Goal: Find contact information: Find contact information

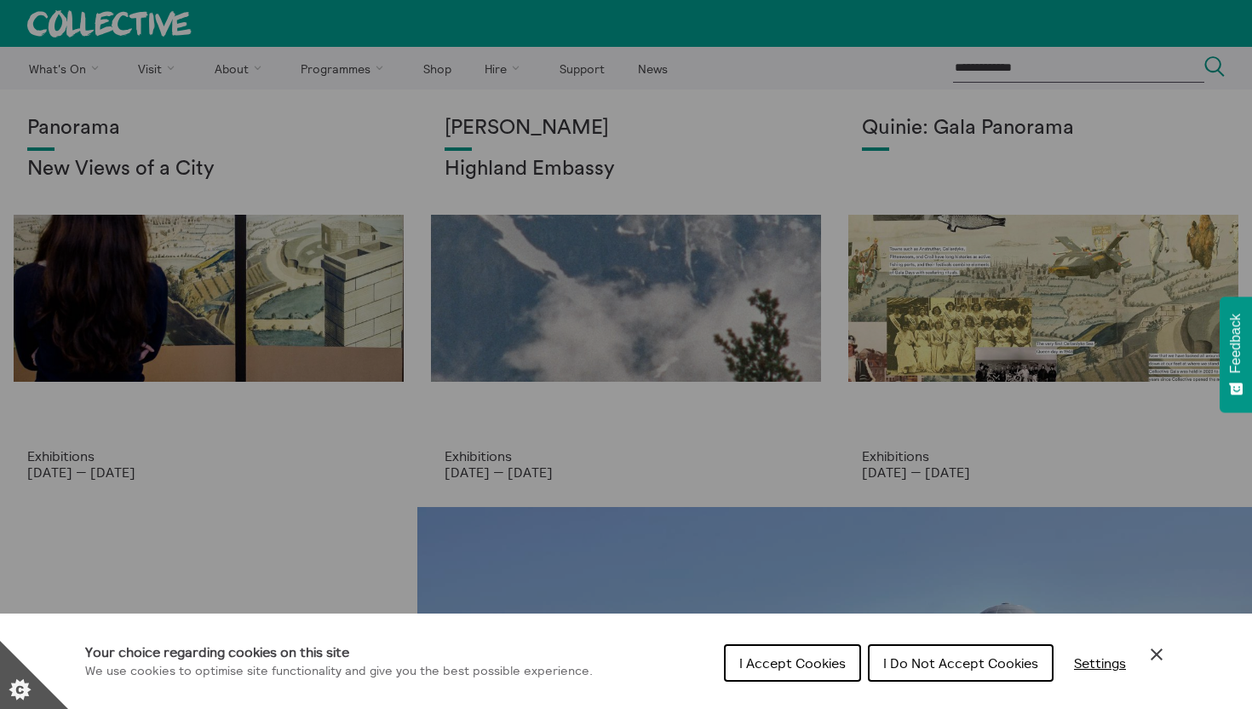
click at [1163, 652] on icon "Close Cookie Control" at bounding box center [1157, 654] width 20 height 20
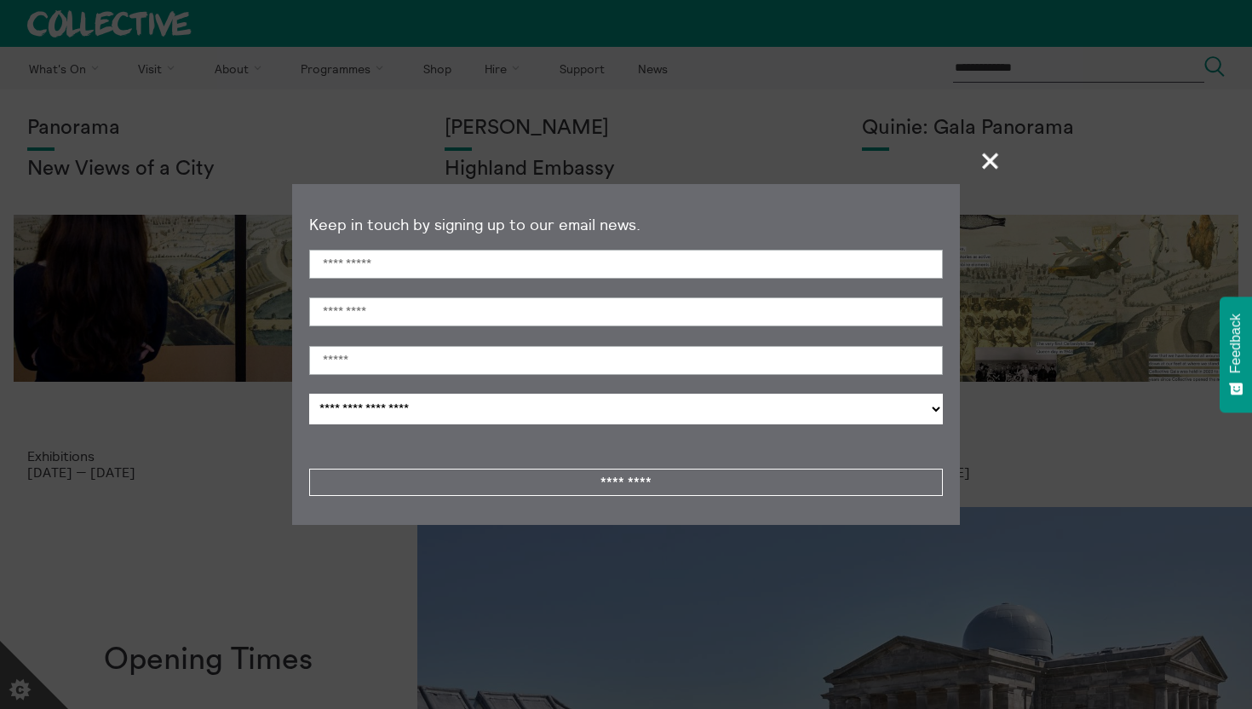
click at [985, 154] on span "+" at bounding box center [991, 160] width 50 height 50
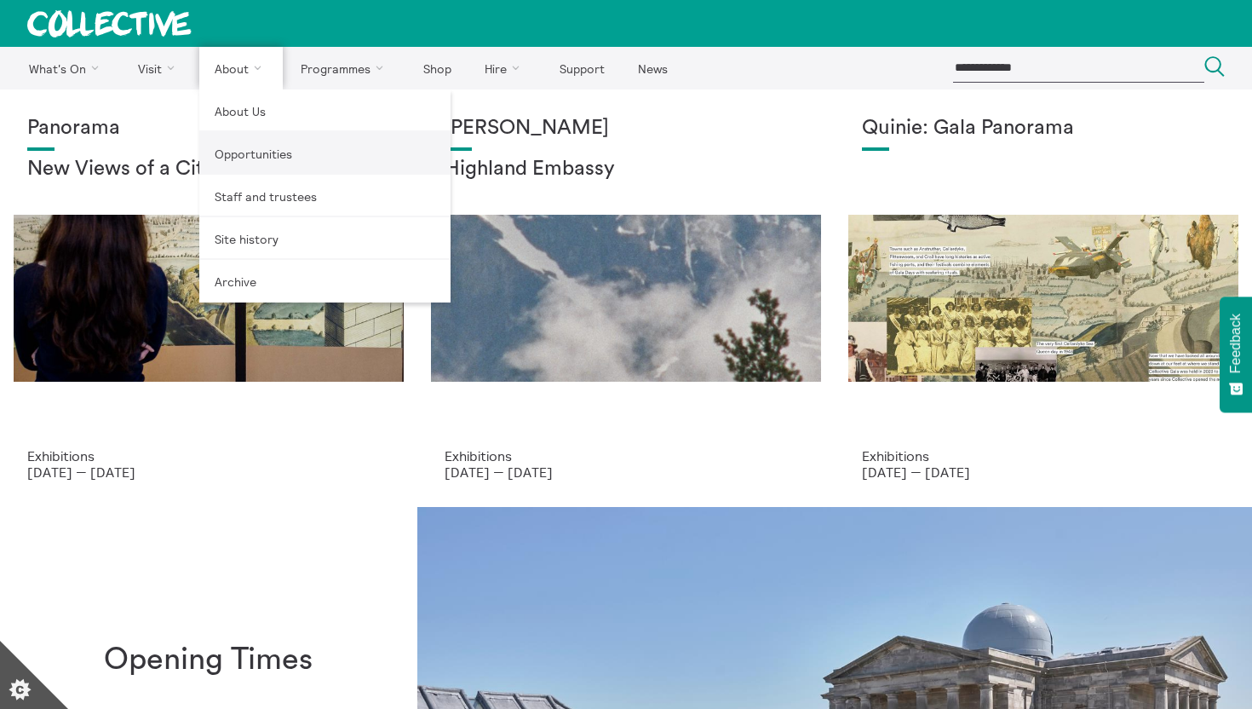
click at [250, 162] on link "Opportunities" at bounding box center [324, 153] width 251 height 43
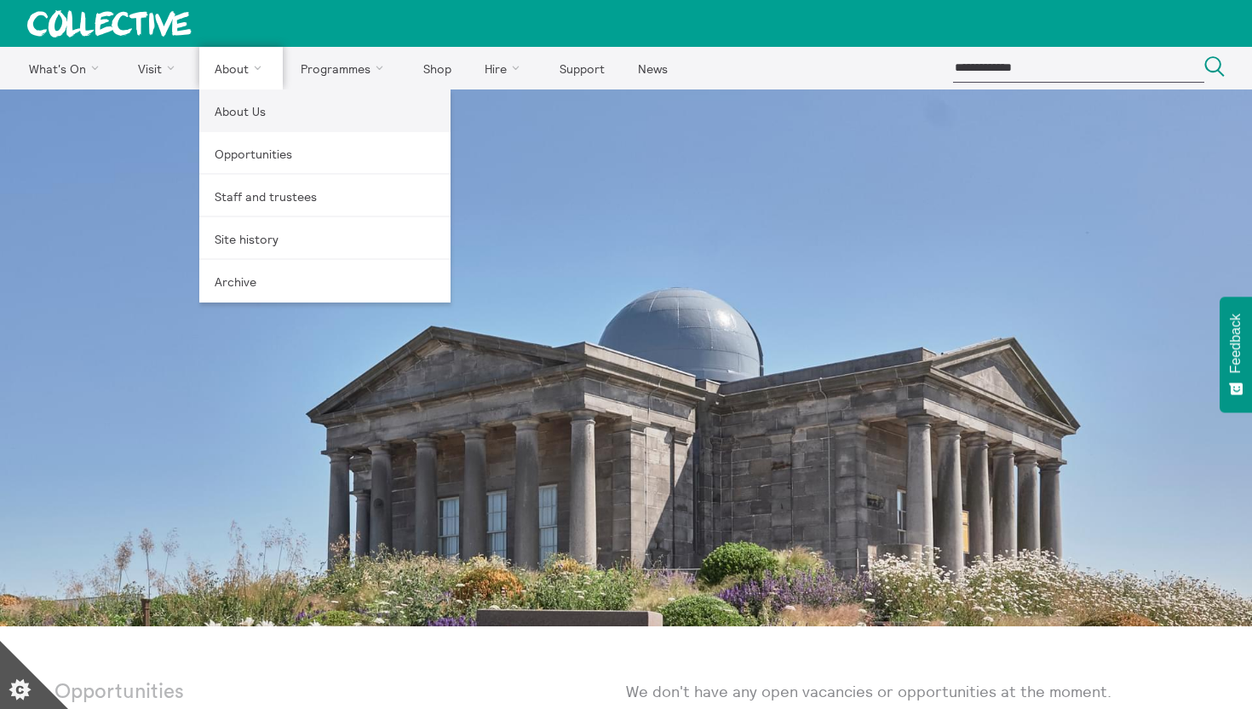
click at [235, 122] on link "About Us" at bounding box center [324, 110] width 251 height 43
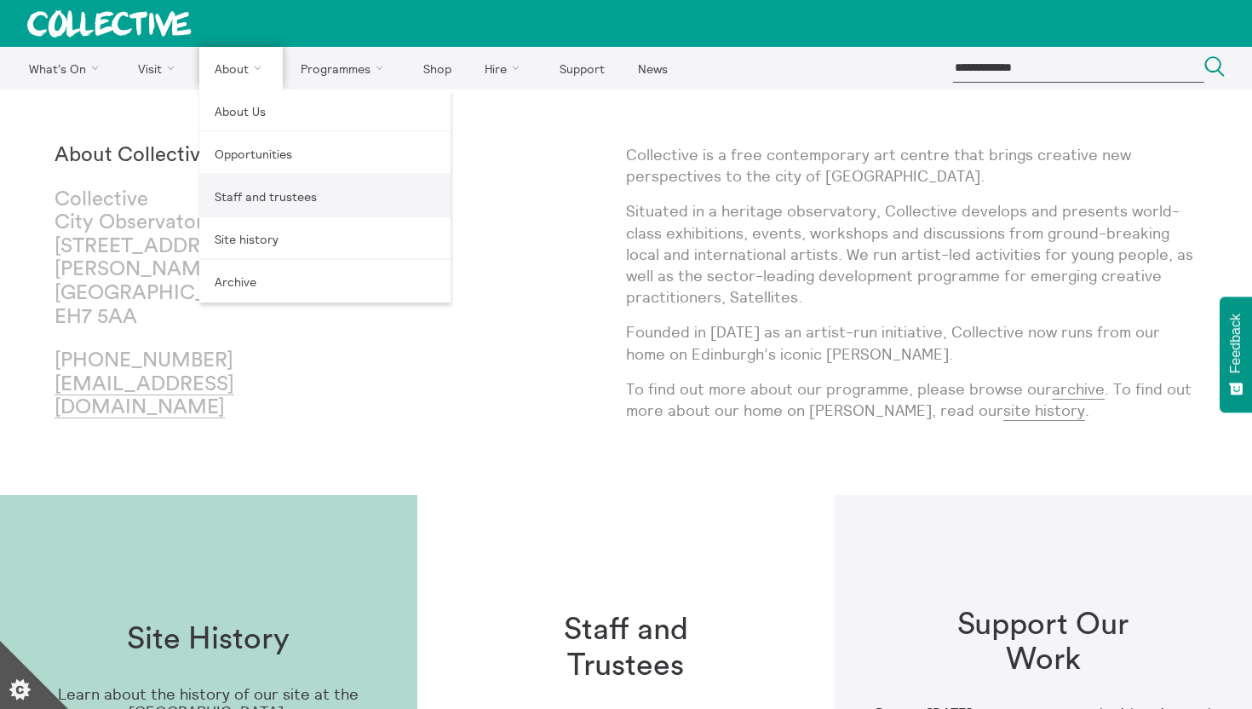
click at [239, 194] on link "Staff and trustees" at bounding box center [324, 196] width 251 height 43
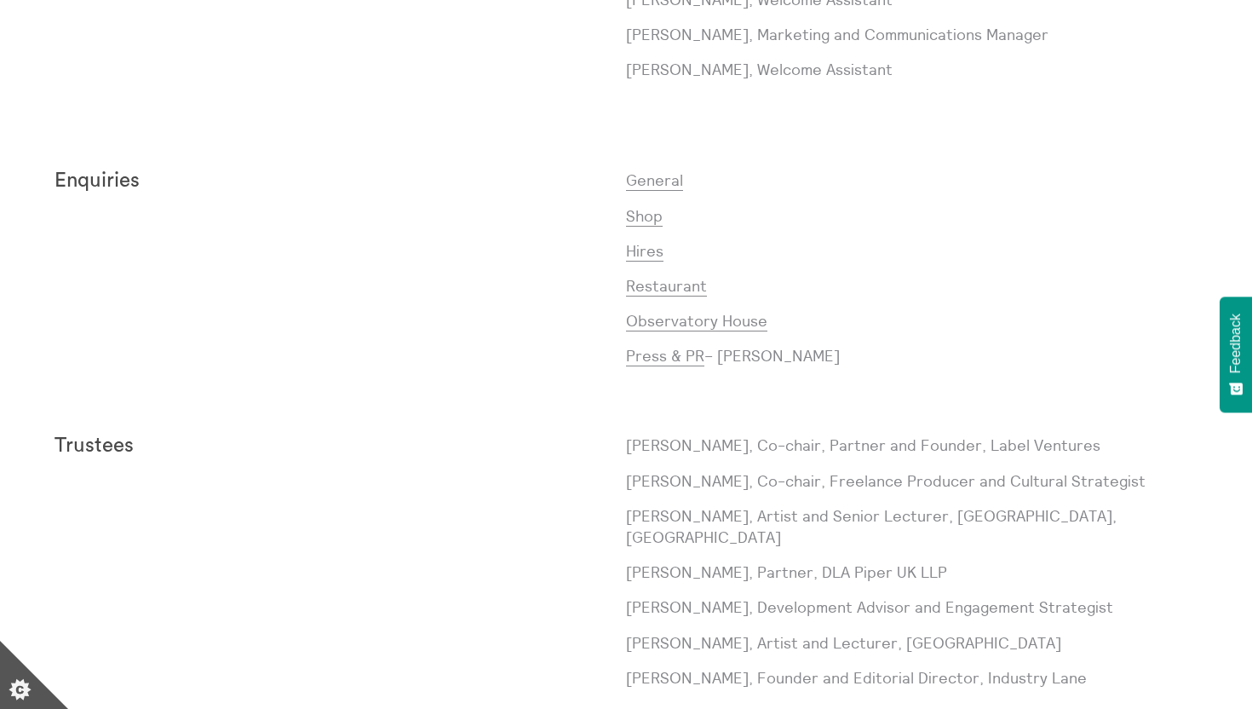
scroll to position [1360, 0]
click at [657, 354] on link "Press & PR" at bounding box center [665, 355] width 78 height 20
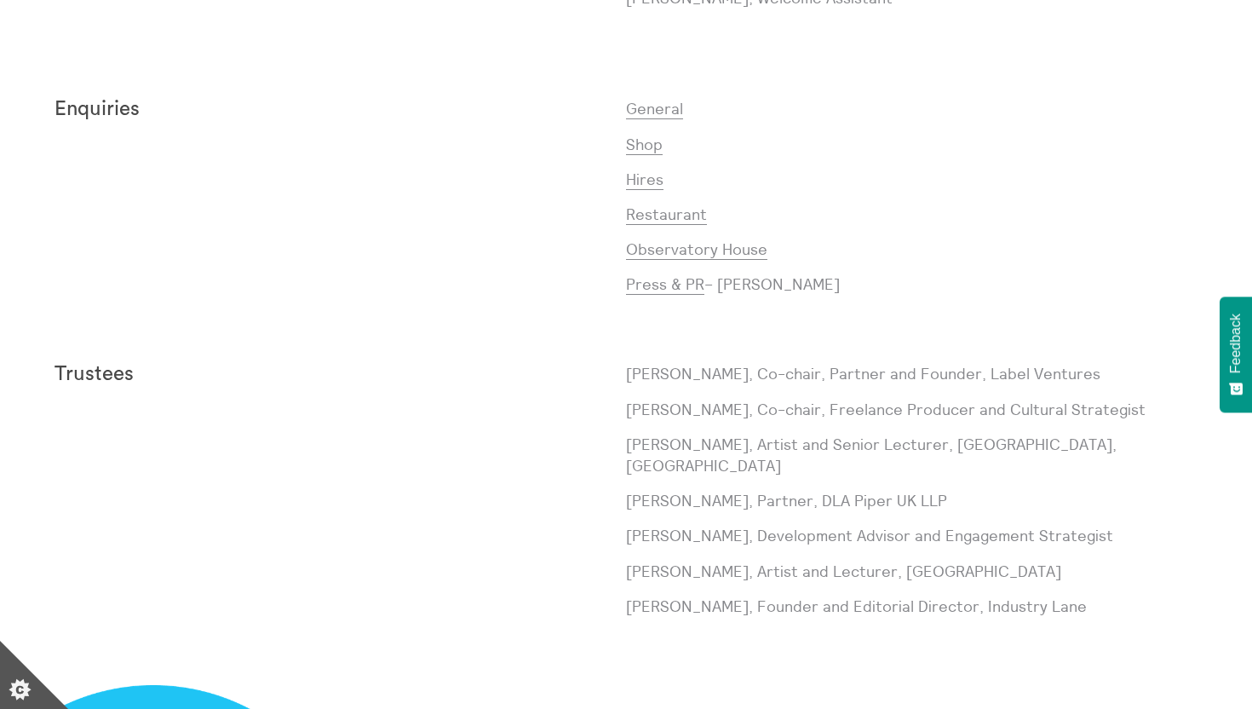
scroll to position [1352, 0]
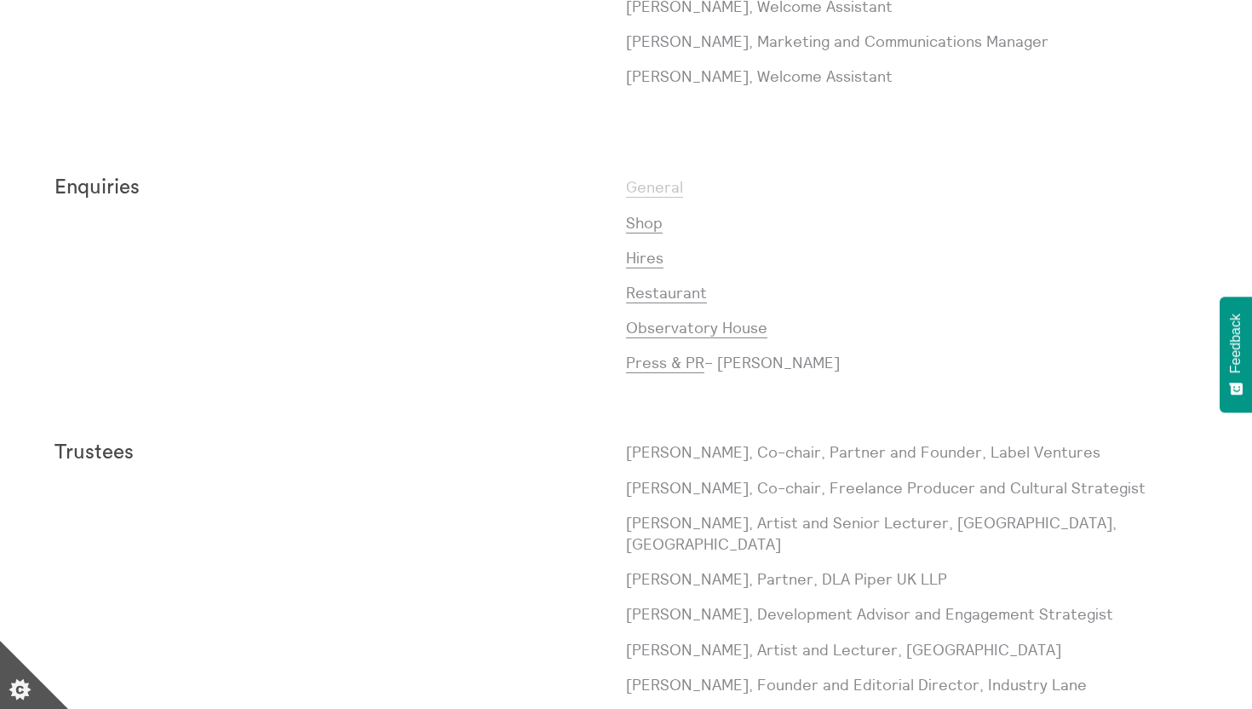
click at [663, 188] on link "General" at bounding box center [654, 187] width 57 height 20
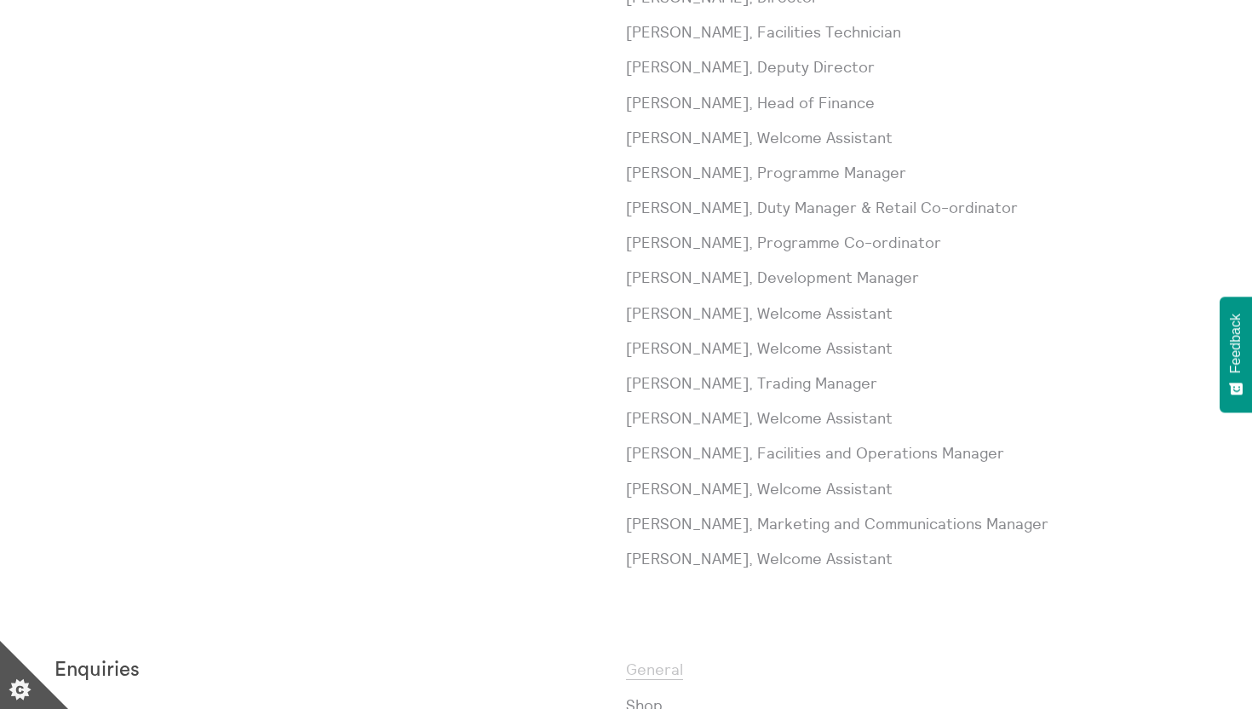
scroll to position [983, 0]
